Goal: Find specific fact: Find specific fact

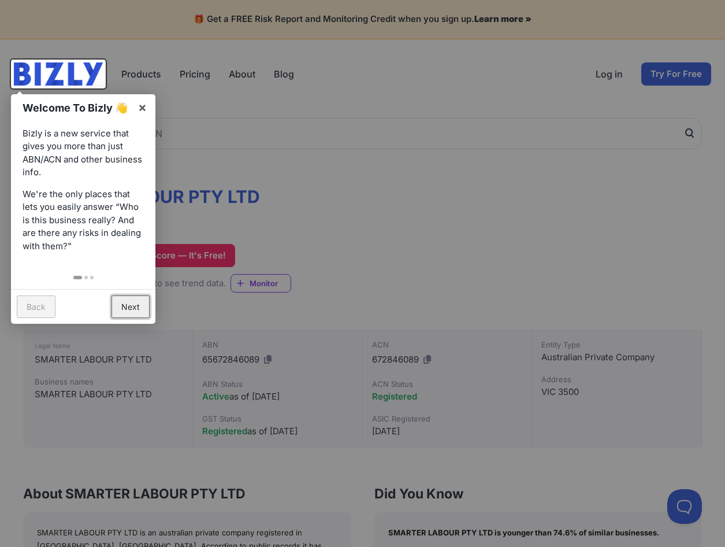
click at [121, 306] on link "Next" at bounding box center [131, 306] width 38 height 23
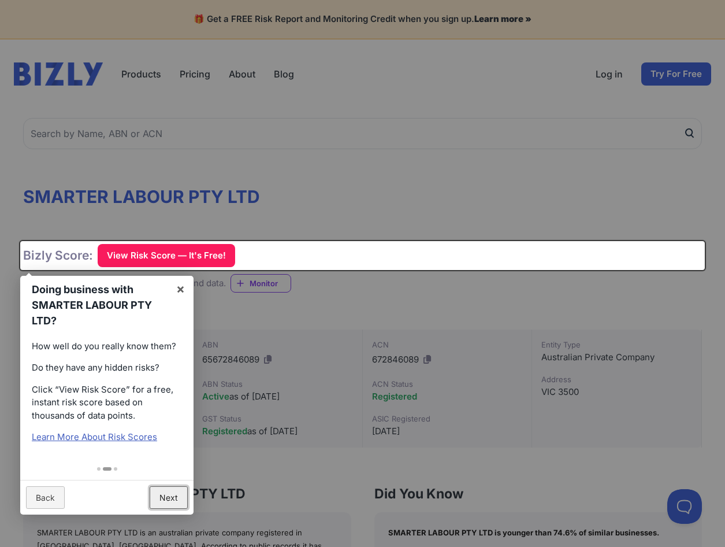
click at [173, 495] on link "Next" at bounding box center [169, 497] width 38 height 23
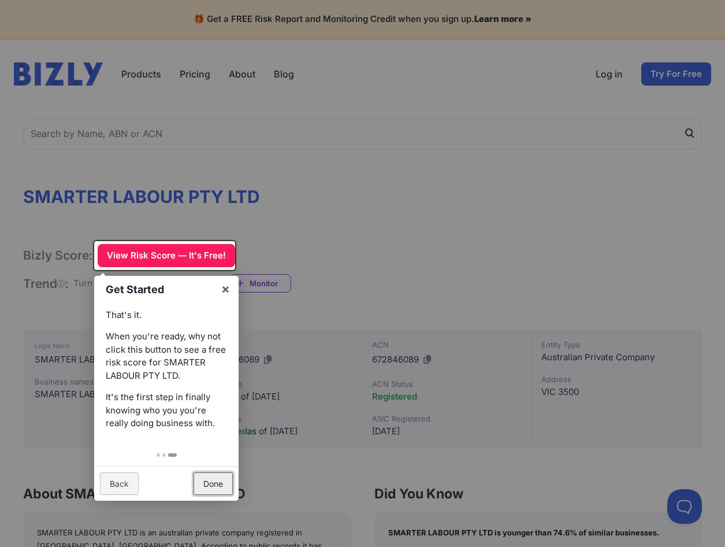
click at [217, 486] on link "Done" at bounding box center [213, 483] width 39 height 23
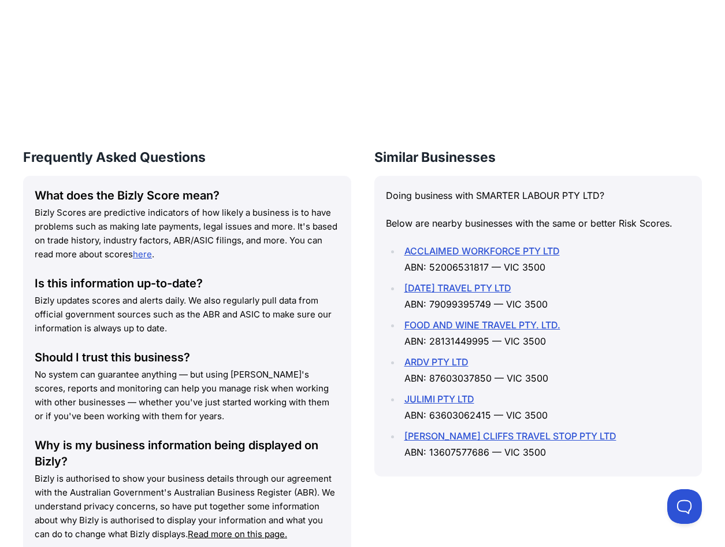
scroll to position [925, 0]
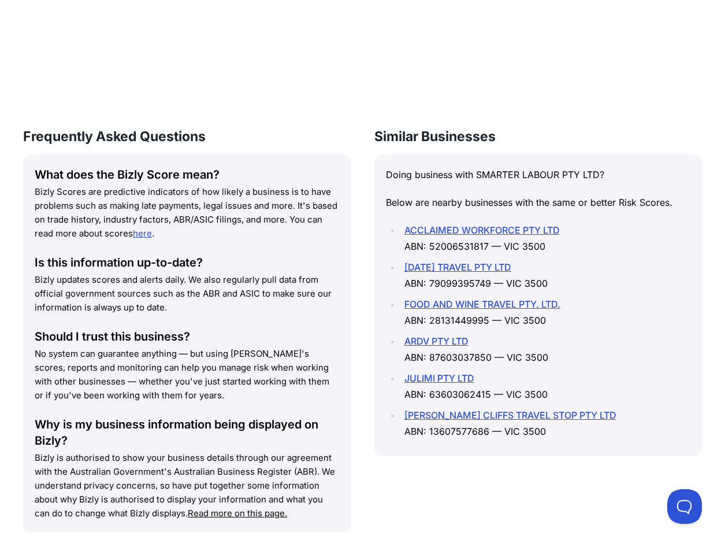
drag, startPoint x: 431, startPoint y: 233, endPoint x: 488, endPoint y: 235, distance: 57.9
click at [488, 235] on li "ACCLAIMED WORKFORCE PTY LTD ABN: 52006531817 — VIC 3500" at bounding box center [546, 238] width 290 height 32
copy li "52006531817"
drag, startPoint x: 430, startPoint y: 343, endPoint x: 491, endPoint y: 346, distance: 61.3
click at [491, 346] on li "ARDV PTY LTD ABN: 87603037850 — VIC 3500" at bounding box center [546, 349] width 290 height 32
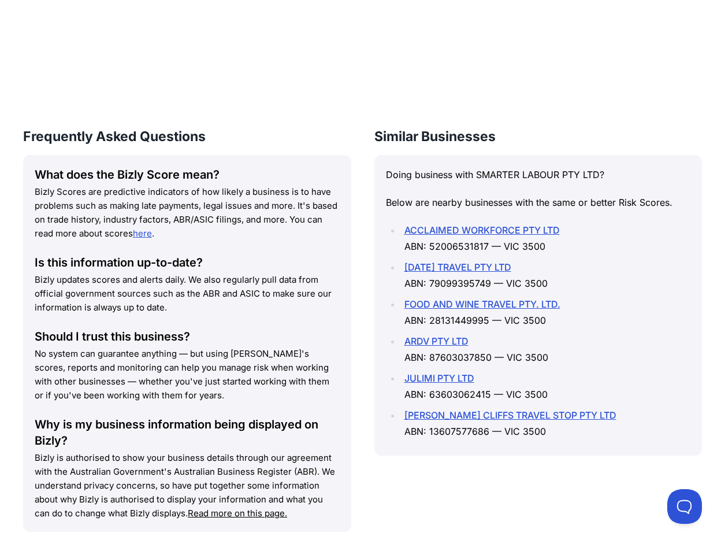
copy li "87603037850"
drag, startPoint x: 432, startPoint y: 381, endPoint x: 468, endPoint y: 383, distance: 35.9
click at [468, 383] on li "JULIMI PTY LTD ABN: 63603062415 — VIC 3500" at bounding box center [546, 386] width 290 height 32
drag, startPoint x: 468, startPoint y: 383, endPoint x: 490, endPoint y: 382, distance: 21.4
click at [490, 382] on li "JULIMI PTY LTD ABN: 63603062415 — VIC 3500" at bounding box center [546, 386] width 290 height 32
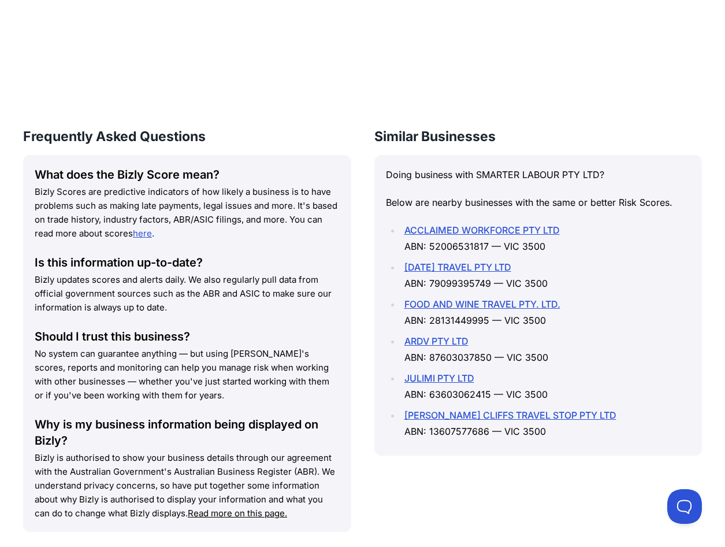
copy li "63603062415"
